Goal: Navigation & Orientation: Find specific page/section

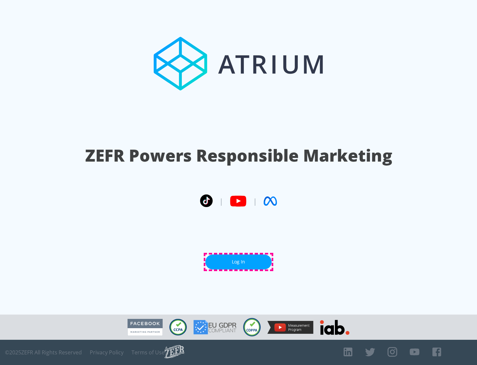
click at [239, 262] on link "Log In" at bounding box center [239, 261] width 66 height 15
